Goal: Communication & Community: Answer question/provide support

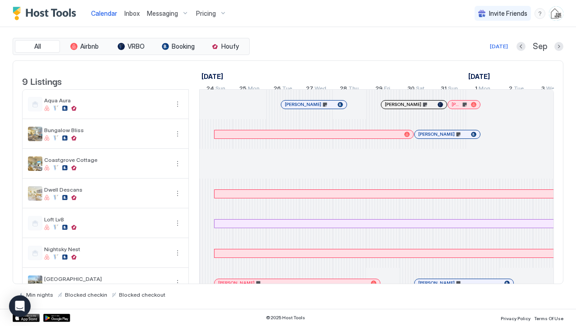
scroll to position [0, 501]
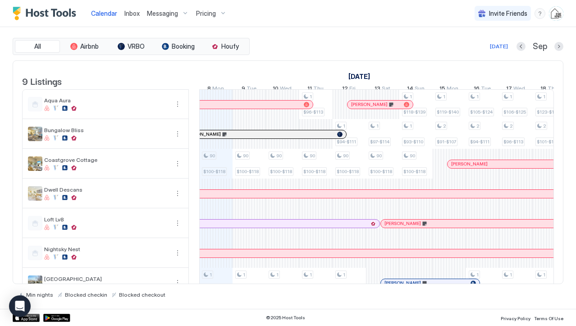
click at [396, 12] on div "Calendar Inbox Messaging Pricing Invite Friends BH" at bounding box center [288, 13] width 576 height 27
click at [127, 12] on span "Inbox" at bounding box center [131, 13] width 15 height 8
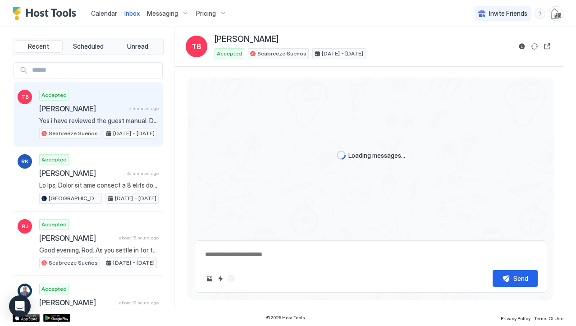
scroll to position [1155, 0]
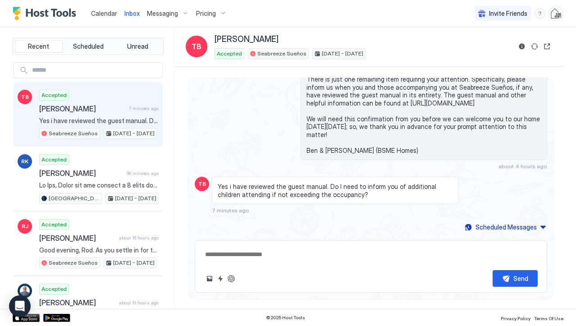
click at [106, 10] on span "Calendar" at bounding box center [104, 13] width 26 height 8
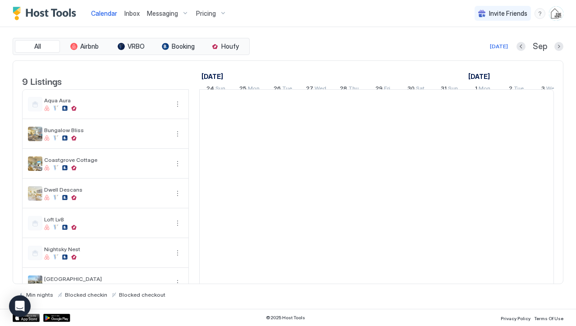
scroll to position [0, 501]
click at [131, 12] on span "Inbox" at bounding box center [131, 13] width 15 height 8
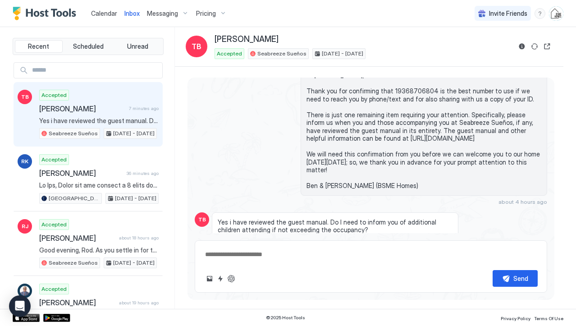
scroll to position [1155, 0]
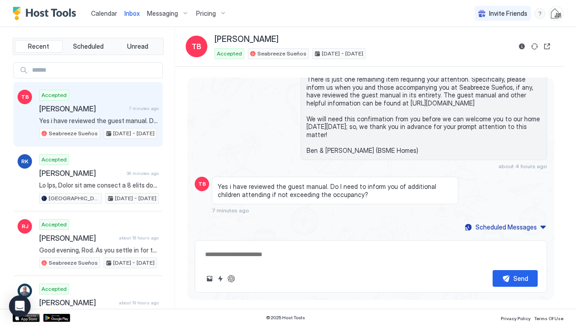
click at [80, 120] on span "Yes i have reviewed the guest manual. Do I need to inform you of additional chi…" at bounding box center [99, 121] width 120 height 8
click at [520, 44] on button "Reservation information" at bounding box center [522, 46] width 11 height 11
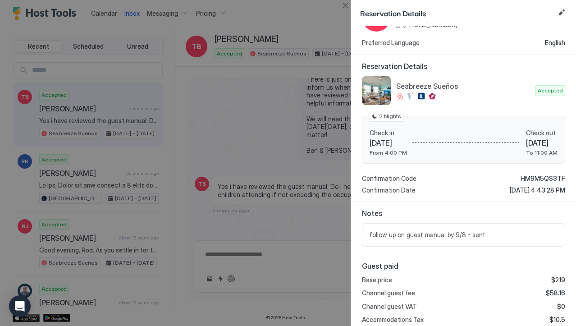
scroll to position [0, 0]
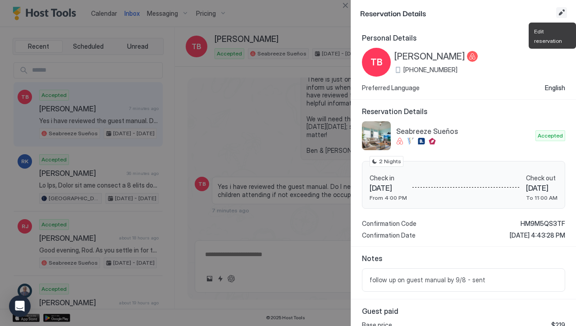
click at [559, 12] on button "Edit reservation" at bounding box center [562, 12] width 11 height 11
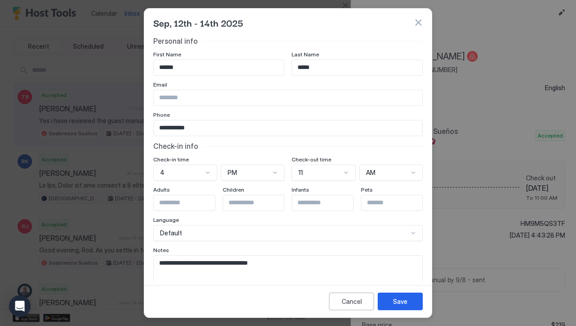
click at [423, 23] on button "button" at bounding box center [418, 22] width 9 height 9
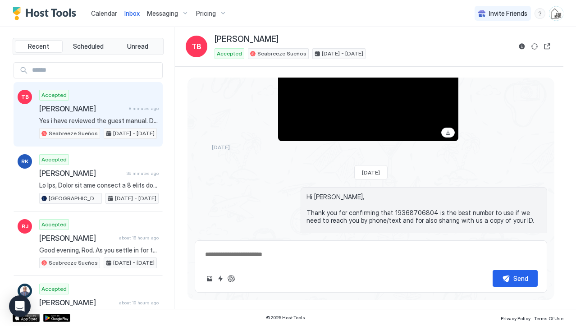
scroll to position [1155, 0]
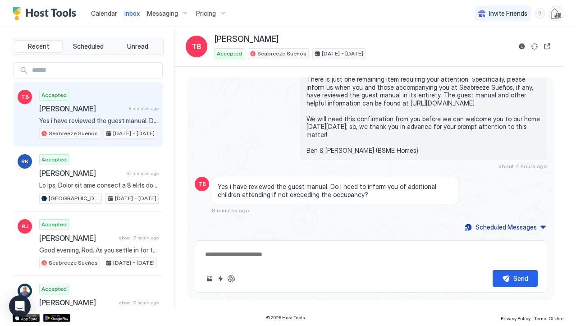
click at [287, 255] on textarea at bounding box center [371, 254] width 334 height 17
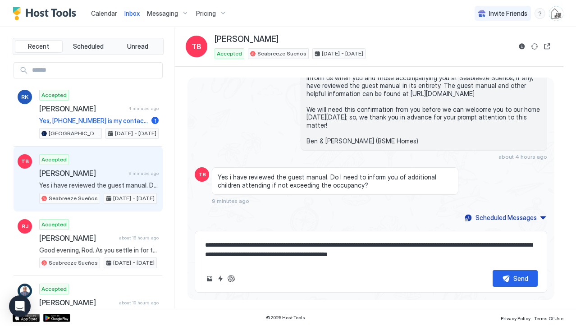
click at [336, 255] on textarea "**********" at bounding box center [371, 250] width 334 height 26
click at [230, 255] on textarea "**********" at bounding box center [371, 250] width 334 height 26
drag, startPoint x: 394, startPoint y: 155, endPoint x: 259, endPoint y: 141, distance: 135.5
click at [259, 141] on div "Hi [PERSON_NAME], Thank you for confirming that 19368706804 is the best number …" at bounding box center [371, 91] width 353 height 140
copy span "Ben & [PERSON_NAME] (BSME Homes)"
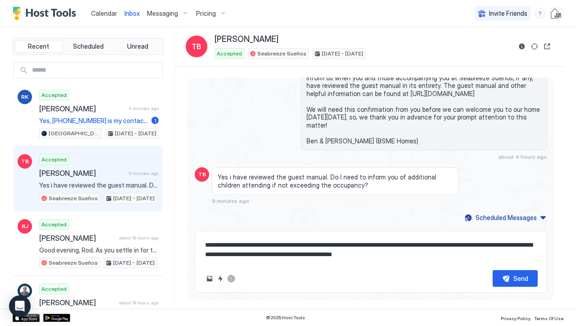
click at [442, 255] on textarea "**********" at bounding box center [371, 250] width 334 height 26
paste textarea "**********"
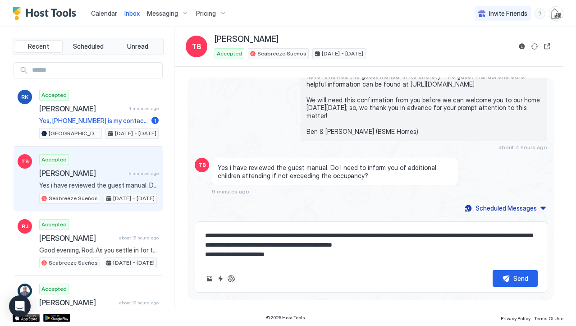
click at [205, 253] on textarea "**********" at bounding box center [371, 245] width 334 height 36
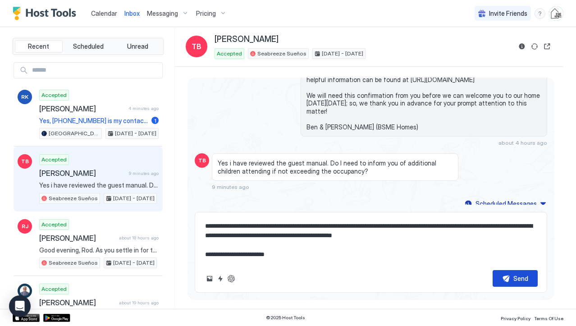
type textarea "**********"
click at [506, 276] on button "Send" at bounding box center [515, 278] width 45 height 17
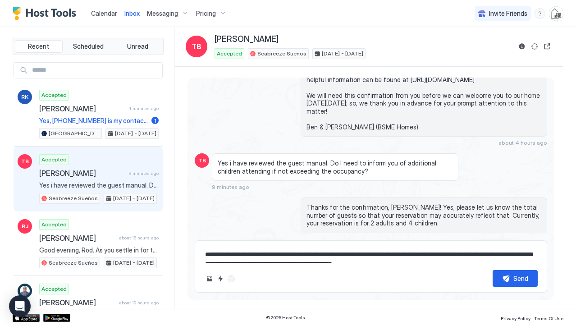
scroll to position [1223, 0]
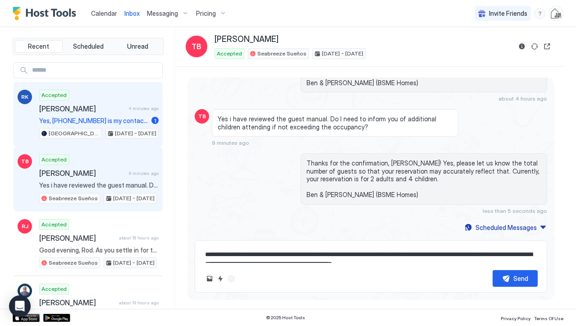
click at [114, 109] on span "[PERSON_NAME]" at bounding box center [82, 108] width 86 height 9
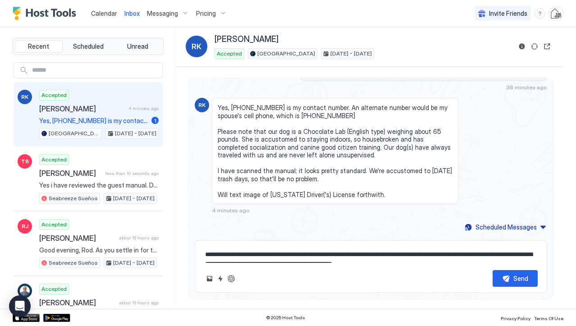
scroll to position [613, 0]
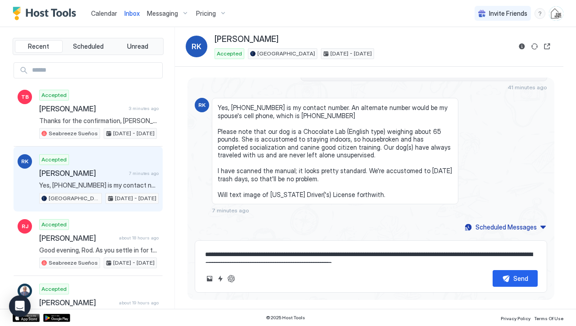
click at [114, 11] on span "Calendar" at bounding box center [104, 13] width 26 height 8
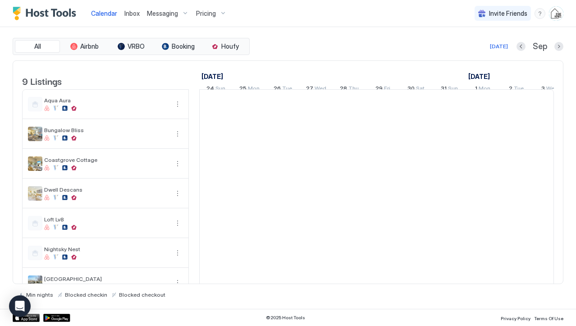
scroll to position [0, 501]
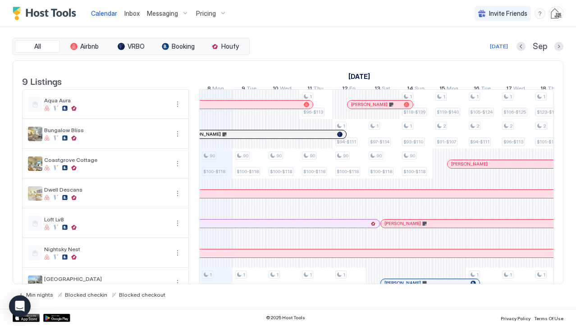
click at [459, 168] on div at bounding box center [458, 164] width 7 height 7
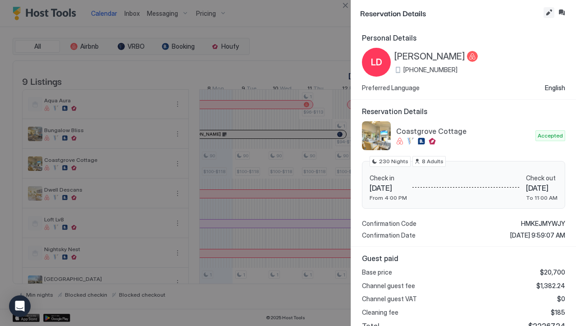
click at [549, 8] on button "Edit reservation" at bounding box center [549, 12] width 11 height 11
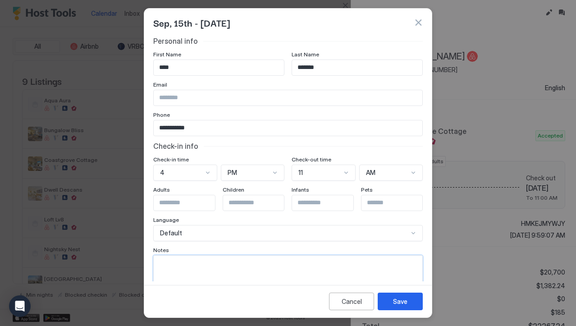
click at [231, 269] on textarea "Input Field" at bounding box center [288, 278] width 269 height 44
paste textarea "**********"
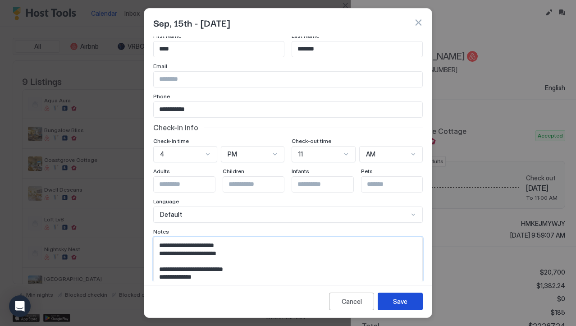
type textarea "**********"
click at [401, 303] on div "Save" at bounding box center [400, 301] width 14 height 9
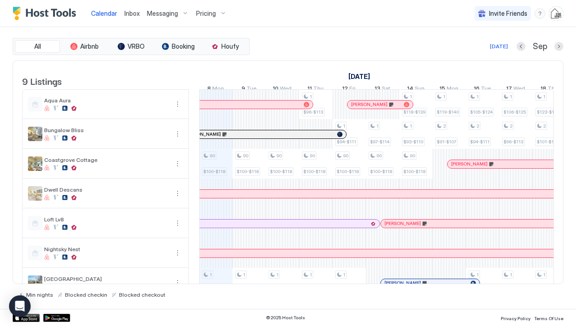
click at [135, 13] on span "Inbox" at bounding box center [131, 13] width 15 height 8
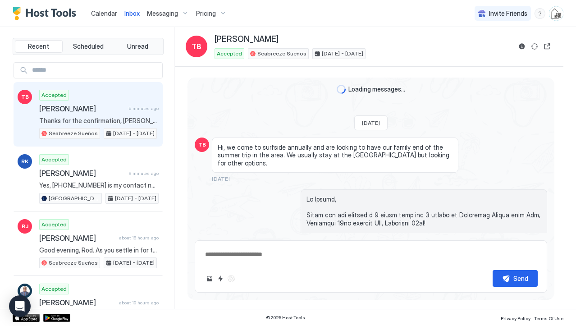
scroll to position [1223, 0]
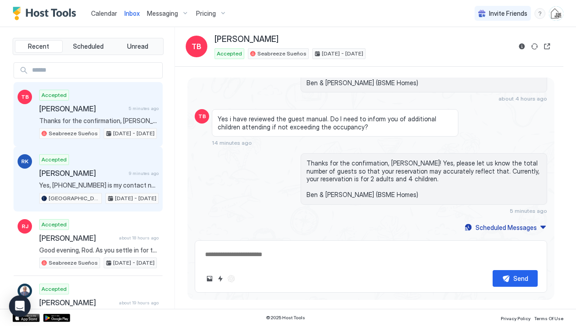
click at [97, 169] on span "[PERSON_NAME]" at bounding box center [82, 173] width 86 height 9
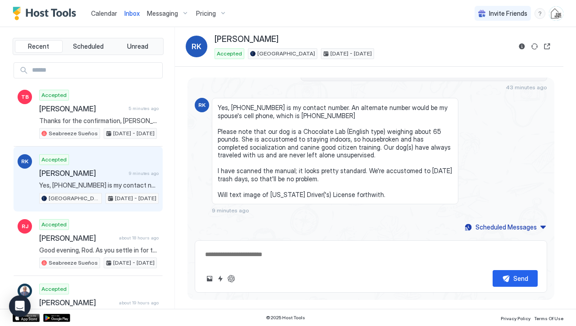
click at [311, 107] on span "Yes, [PHONE_NUMBER] is my contact number. An alternate number would be my spous…" at bounding box center [335, 151] width 235 height 95
copy span "281.702.0697"
click at [525, 47] on button "Reservation information" at bounding box center [522, 46] width 11 height 11
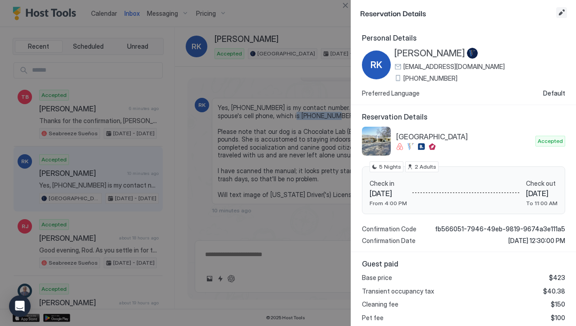
click at [564, 13] on button "Edit reservation" at bounding box center [562, 12] width 11 height 11
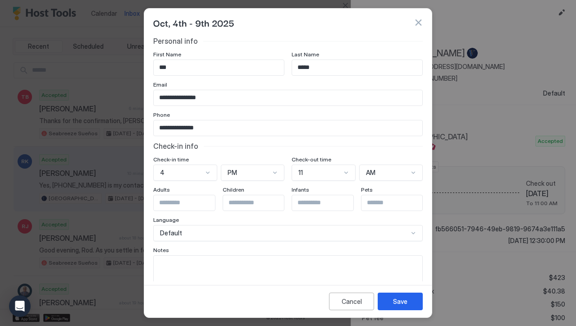
click at [223, 273] on textarea "Input Field" at bounding box center [288, 278] width 269 height 44
type textarea "**********"
click at [402, 302] on div "Save" at bounding box center [400, 301] width 14 height 9
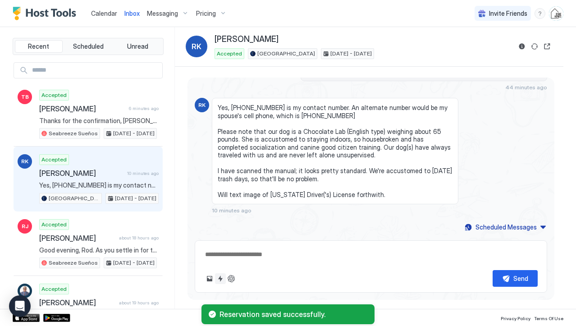
click at [224, 277] on button "Quick reply" at bounding box center [220, 278] width 11 height 11
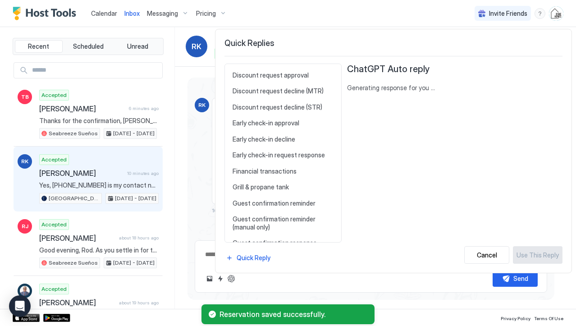
scroll to position [451, 0]
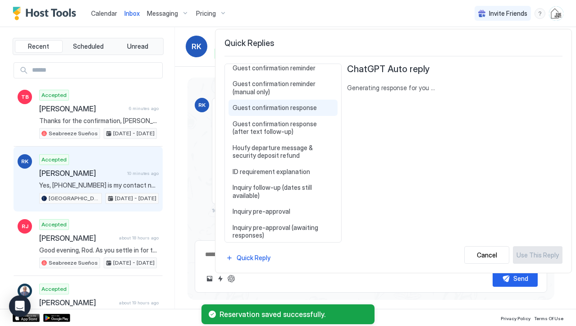
click at [283, 111] on span "Guest confirmation response" at bounding box center [283, 108] width 101 height 8
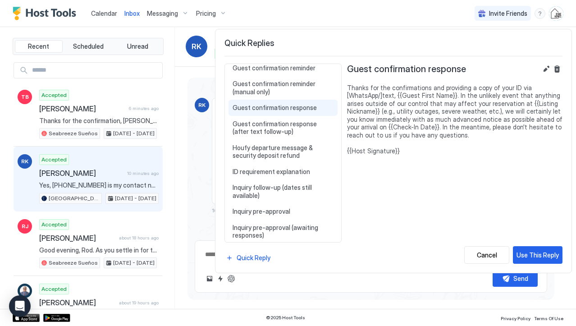
click at [541, 253] on div "Use This Reply" at bounding box center [538, 254] width 42 height 9
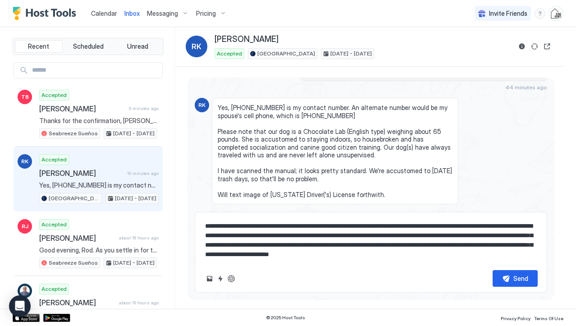
scroll to position [641, 0]
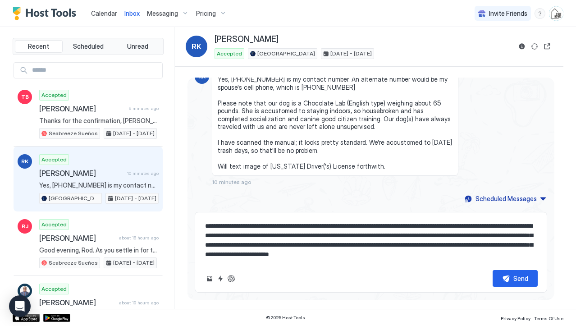
drag, startPoint x: 345, startPoint y: 228, endPoint x: 386, endPoint y: 227, distance: 41.1
click at [345, 227] on textarea "**********" at bounding box center [371, 240] width 334 height 45
drag, startPoint x: 397, startPoint y: 226, endPoint x: 530, endPoint y: 252, distance: 136.0
click at [398, 226] on textarea "**********" at bounding box center [371, 240] width 334 height 45
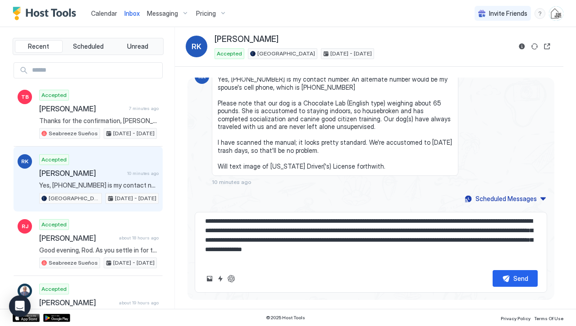
scroll to position [14, 0]
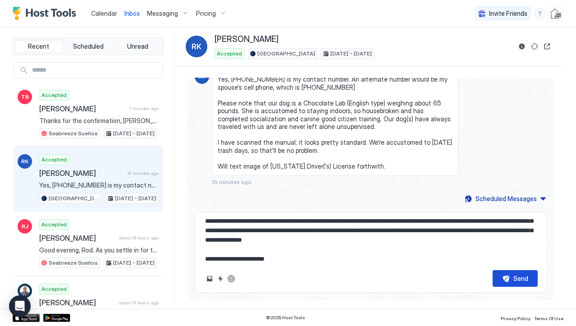
type textarea "**********"
click at [503, 276] on button "Send" at bounding box center [515, 278] width 45 height 17
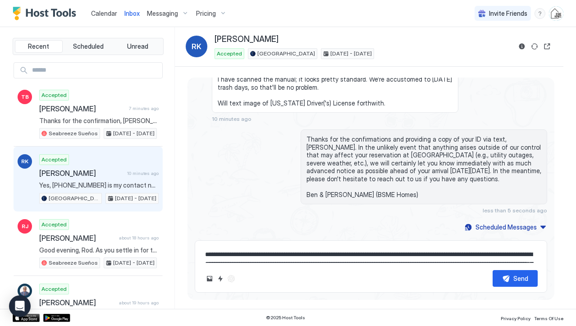
click at [95, 15] on span "Calendar" at bounding box center [104, 13] width 26 height 8
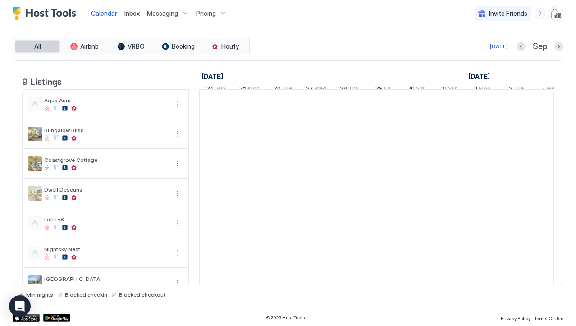
scroll to position [0, 501]
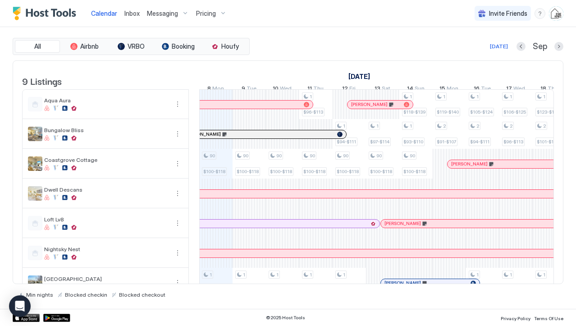
click at [148, 14] on span "Messaging" at bounding box center [162, 13] width 31 height 8
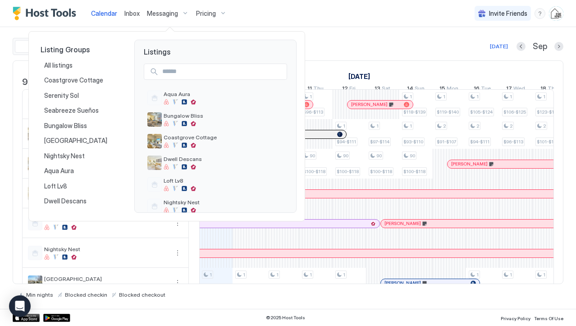
click at [129, 15] on div at bounding box center [288, 163] width 576 height 326
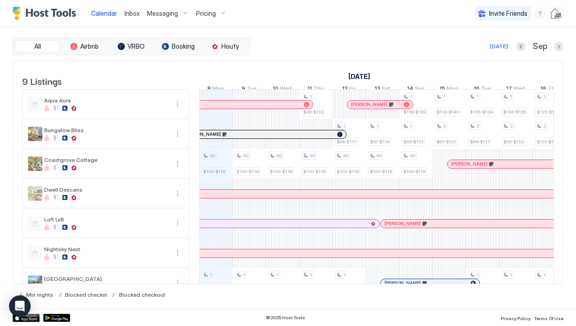
click at [133, 13] on span "Inbox" at bounding box center [131, 13] width 15 height 8
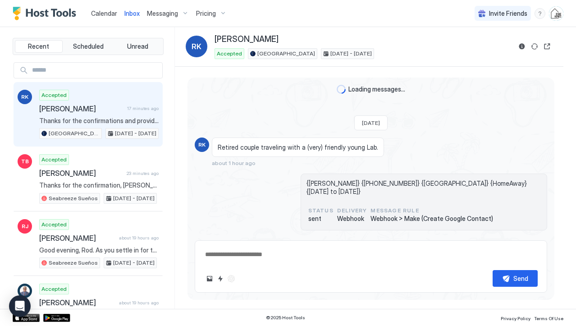
scroll to position [695, 0]
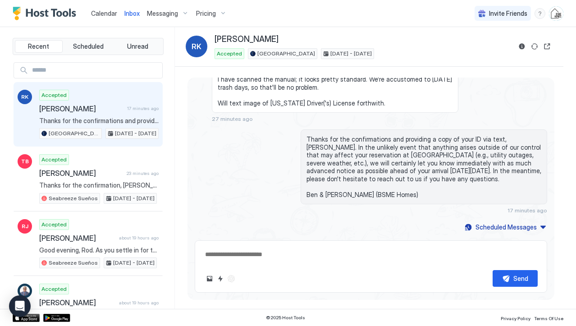
click at [88, 74] on input "Input Field" at bounding box center [95, 70] width 134 height 15
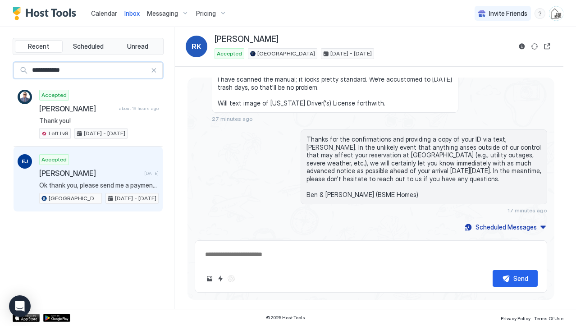
type input "**********"
click at [64, 182] on span "Ok thank you, please send me a payment link." at bounding box center [99, 185] width 120 height 8
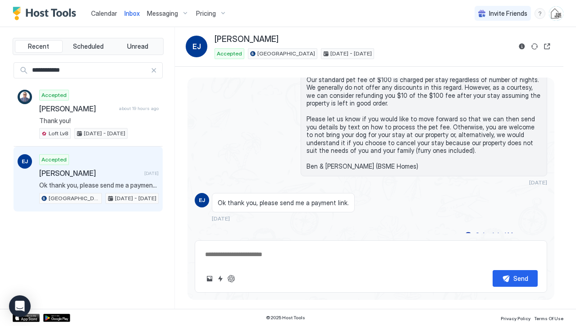
click at [152, 69] on div at bounding box center [154, 70] width 6 height 6
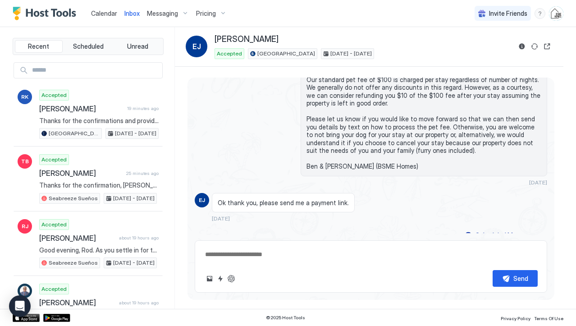
click at [107, 16] on link "Calendar" at bounding box center [104, 13] width 26 height 9
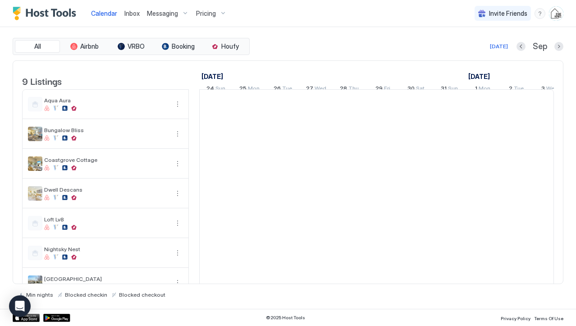
scroll to position [0, 501]
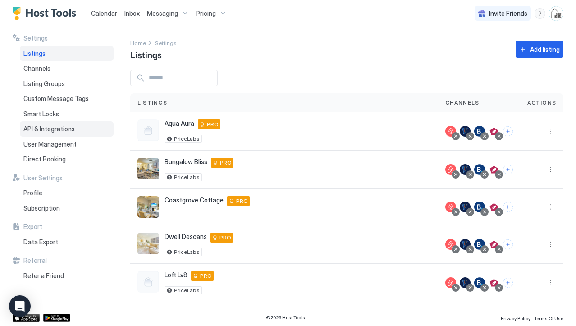
click at [41, 126] on span "API & Integrations" at bounding box center [48, 129] width 51 height 8
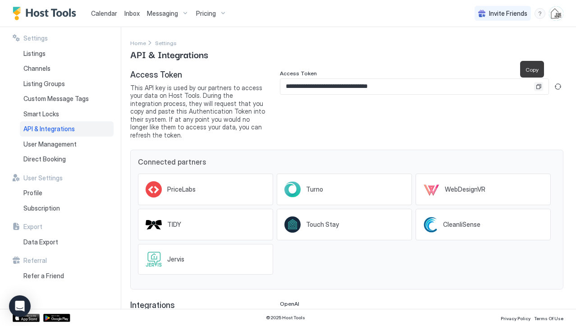
click at [534, 88] on button "Copy" at bounding box center [538, 86] width 9 height 9
